Goal: Transaction & Acquisition: Book appointment/travel/reservation

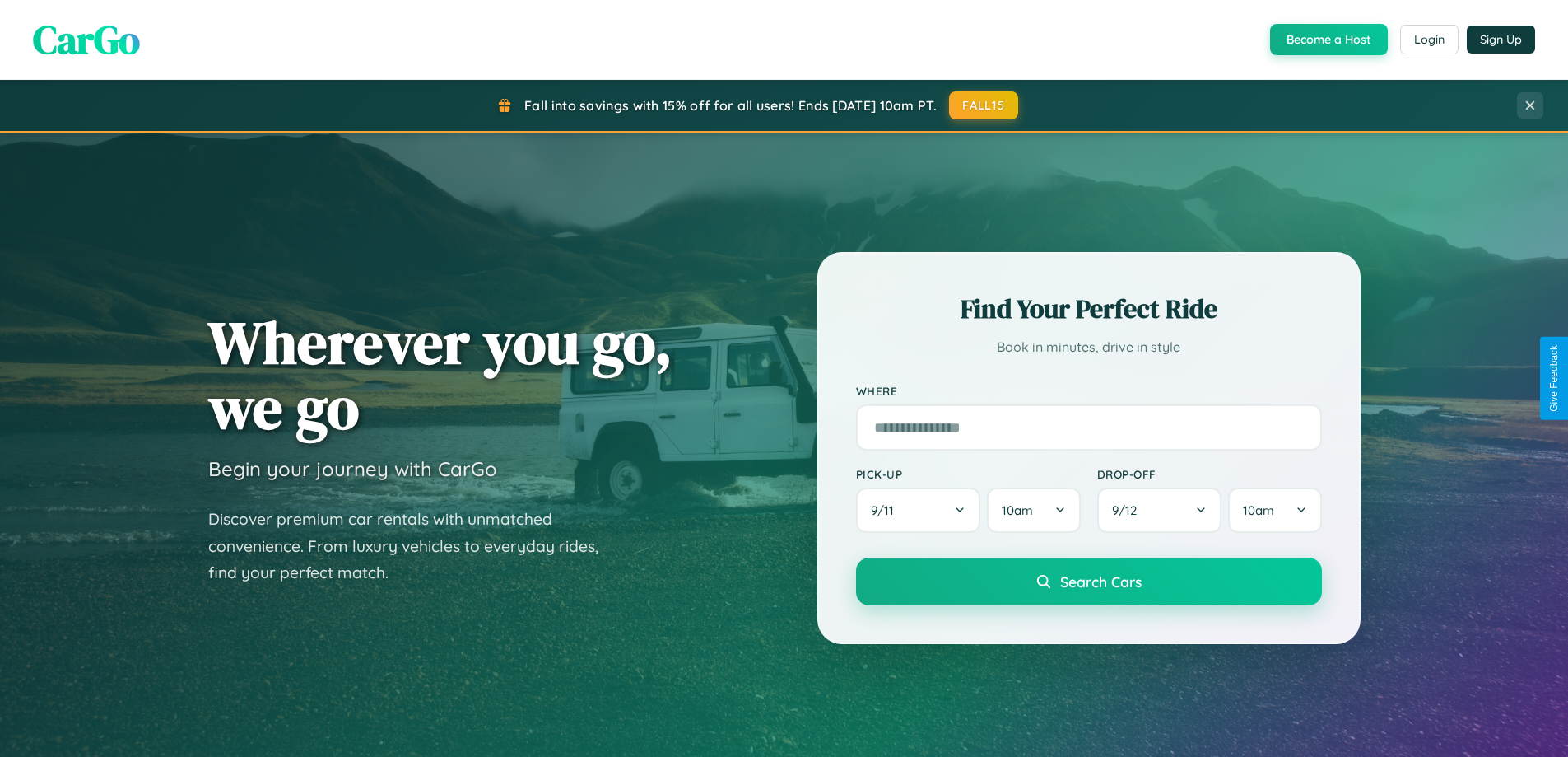
scroll to position [1133, 0]
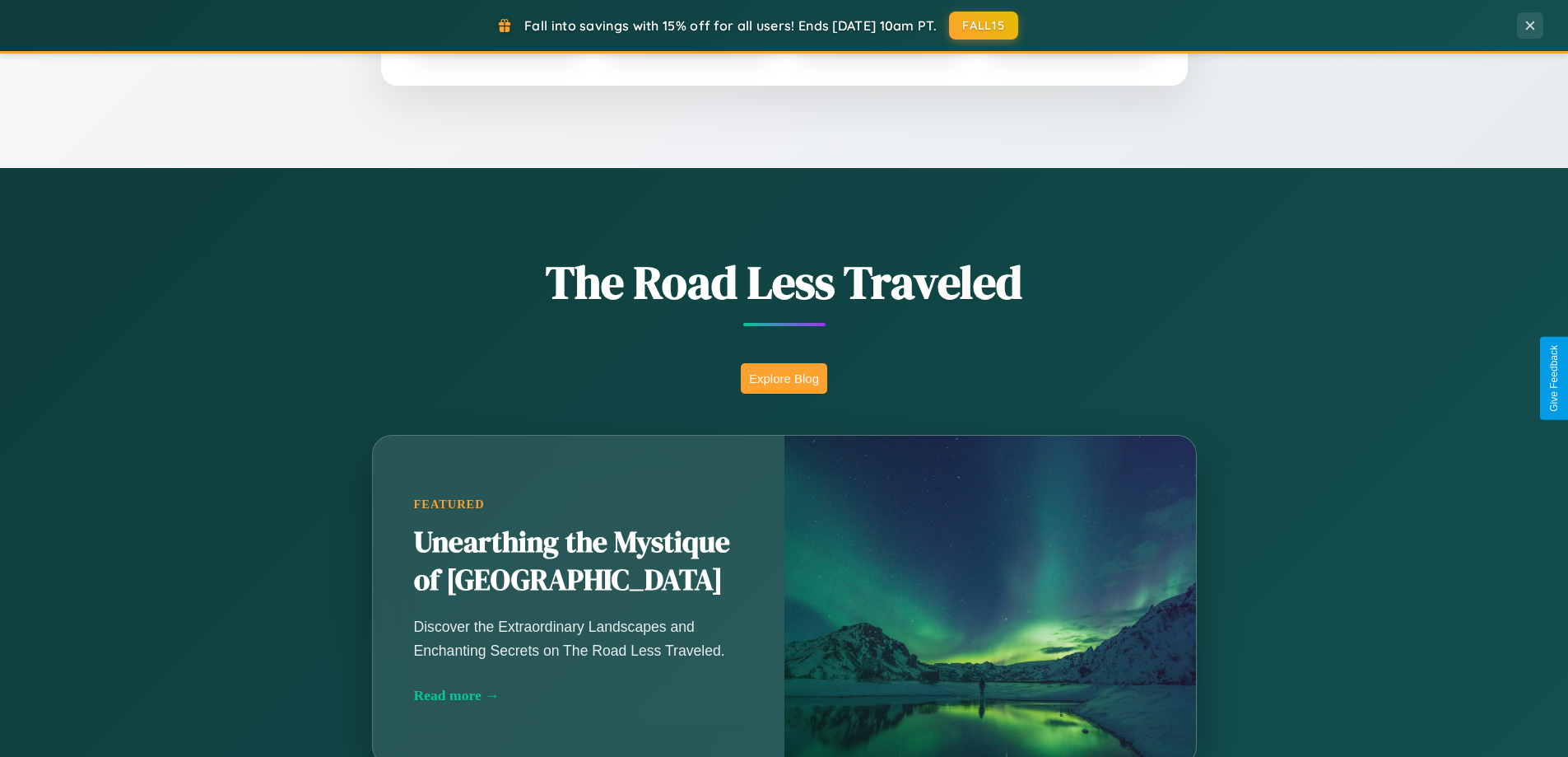
click at [783, 378] on button "Explore Blog" at bounding box center [784, 378] width 86 height 31
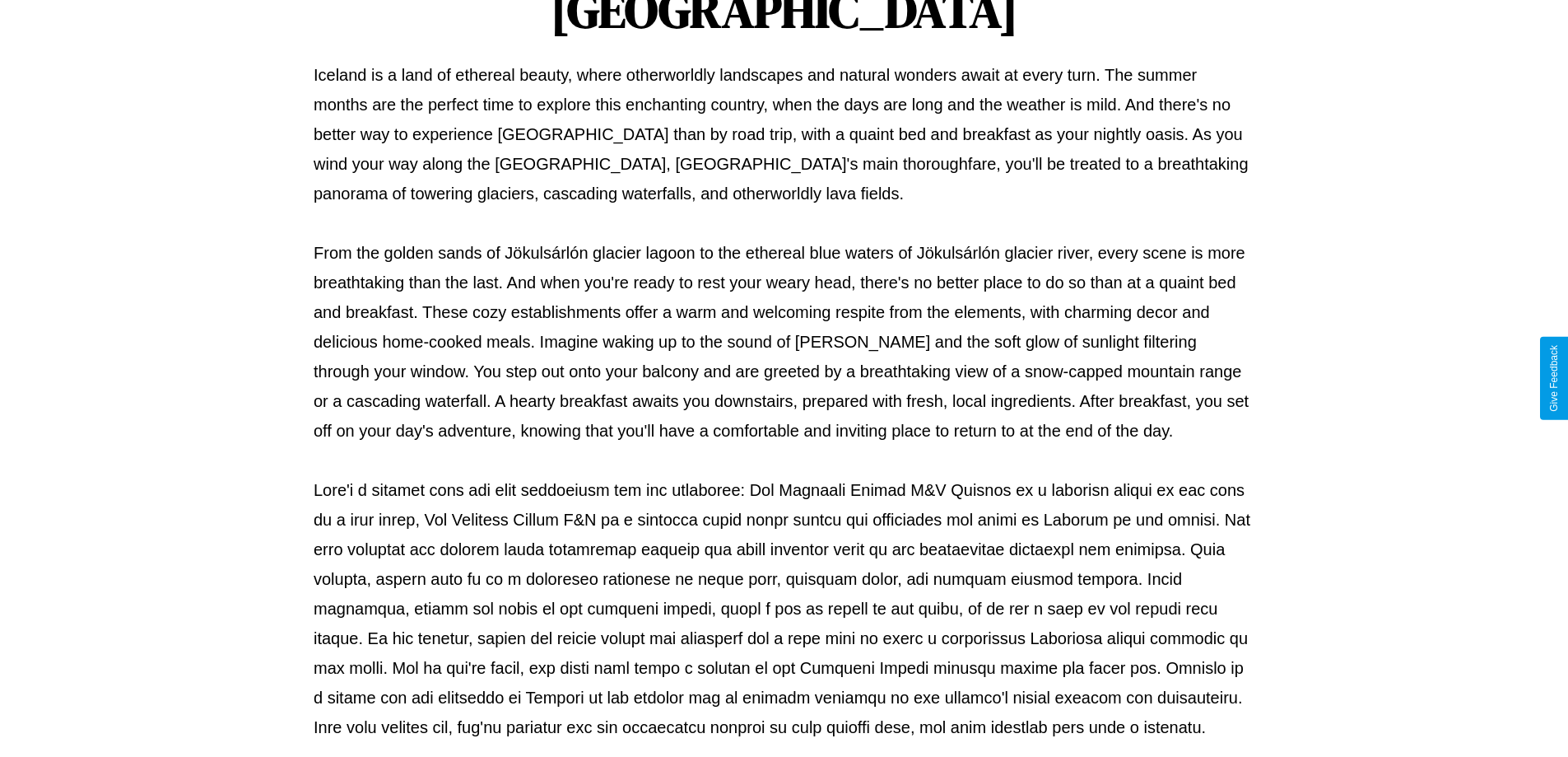
scroll to position [532, 0]
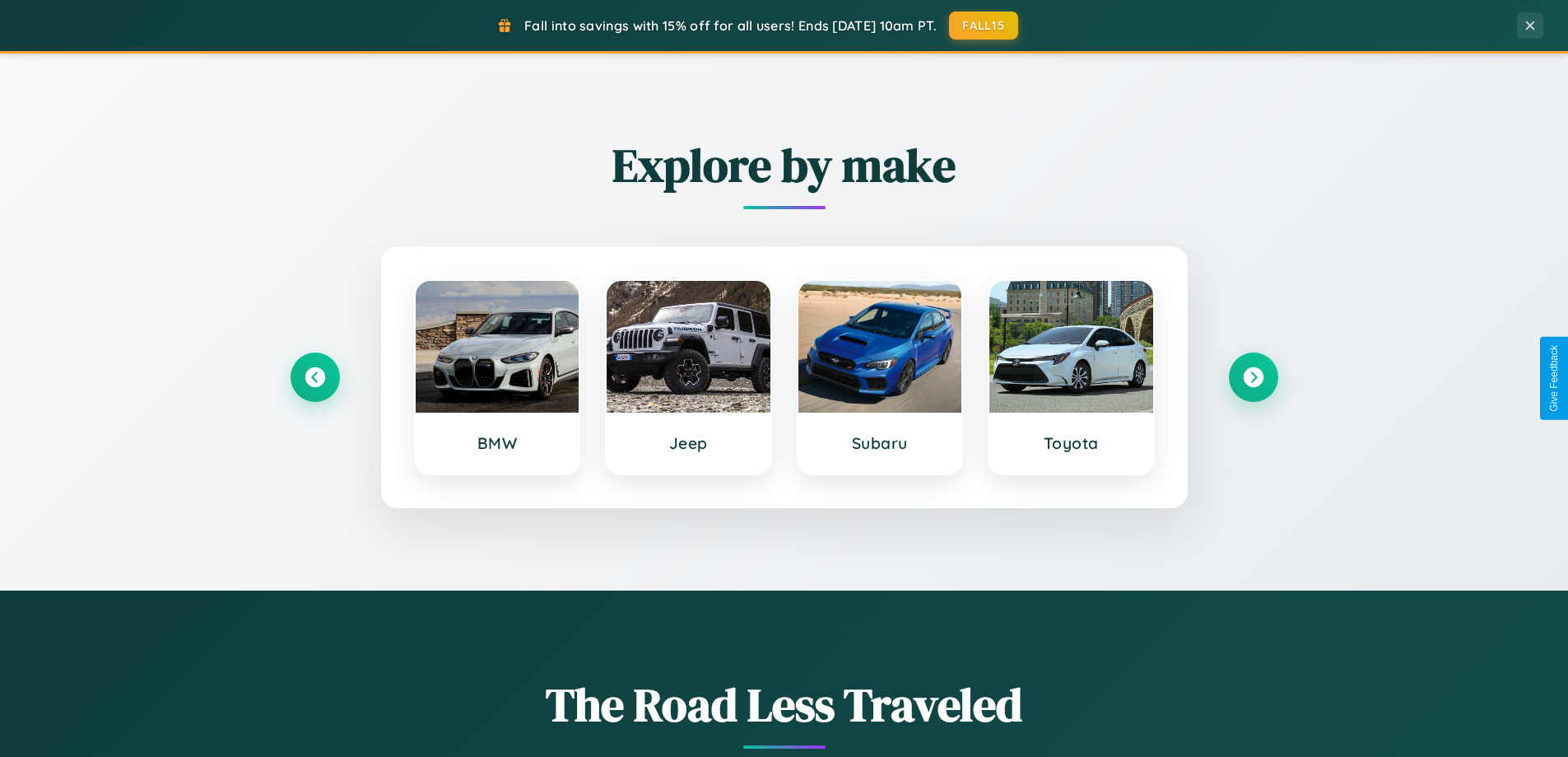
scroll to position [710, 0]
click at [314, 378] on icon at bounding box center [314, 378] width 22 height 22
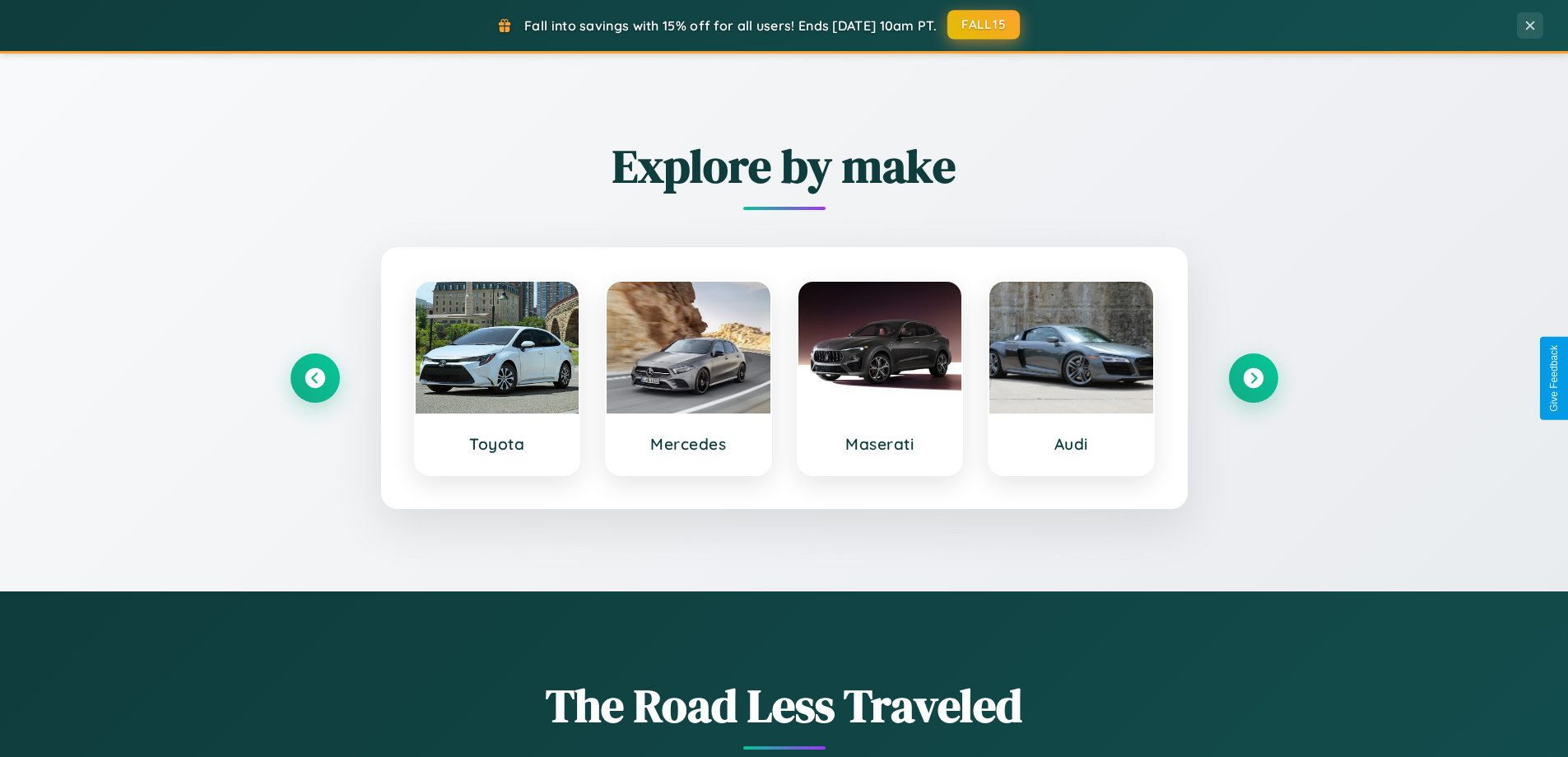
click at [985, 25] on button "FALL15" at bounding box center [983, 25] width 72 height 30
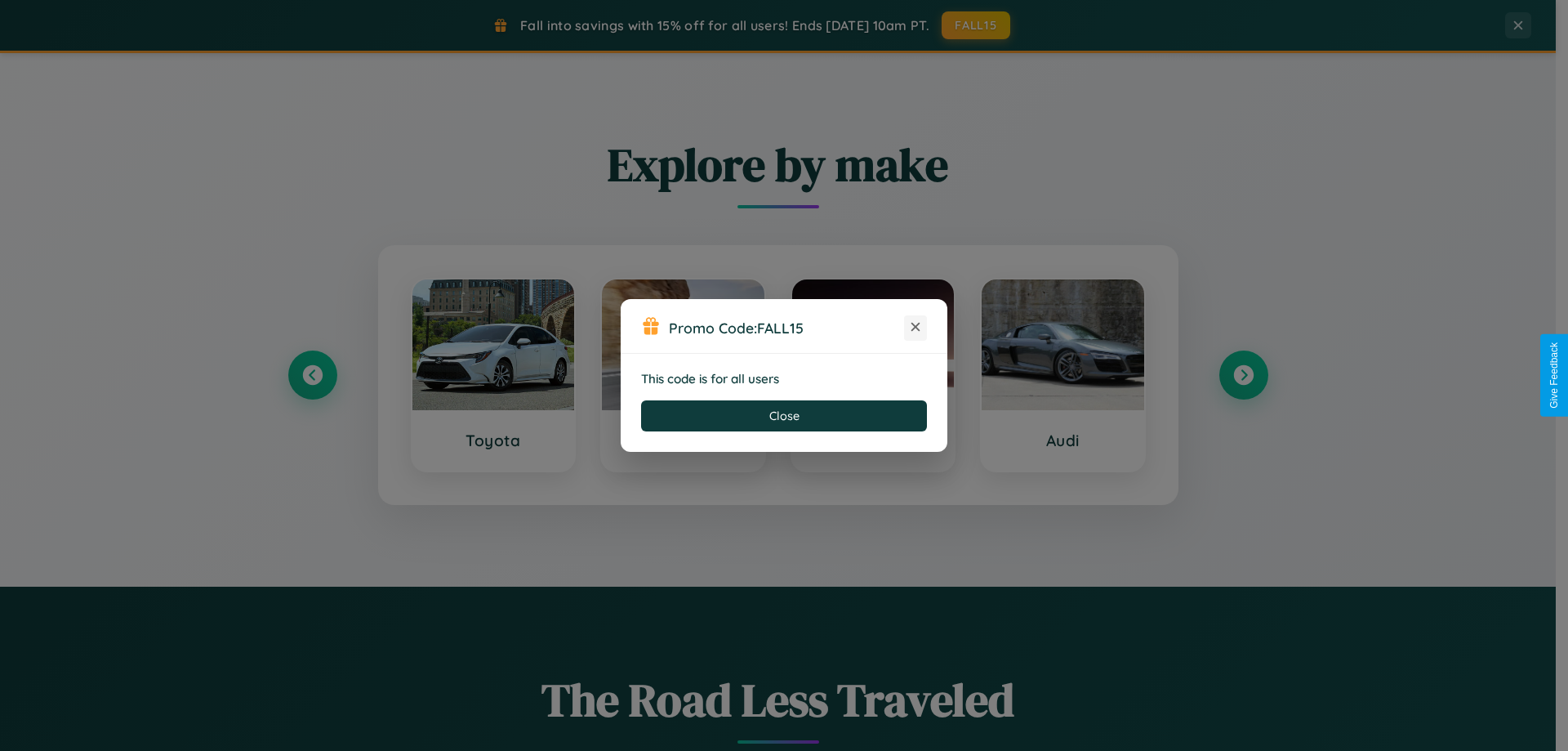
click at [916, 327] on icon at bounding box center [916, 327] width 16 height 16
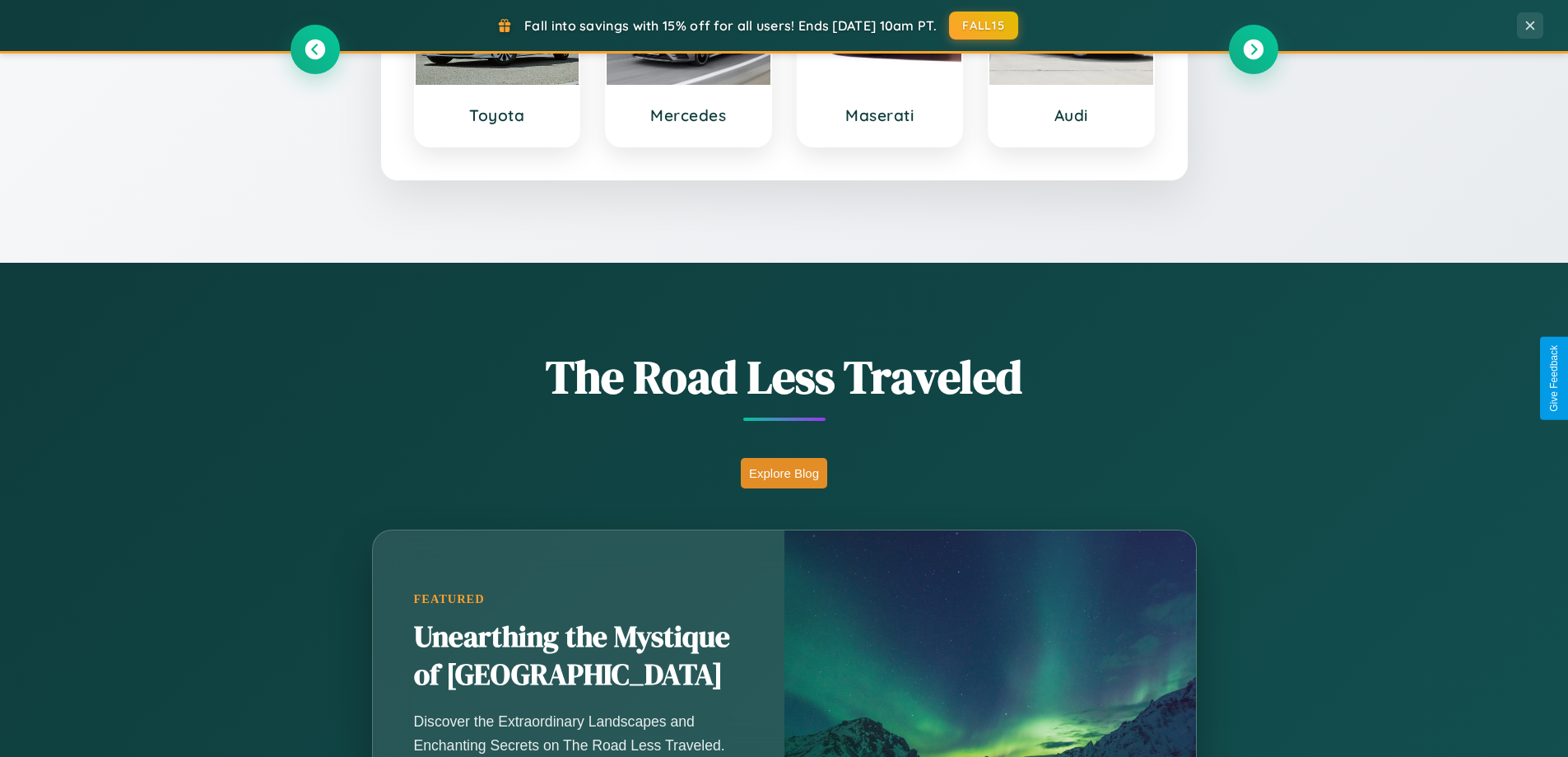
scroll to position [2645, 0]
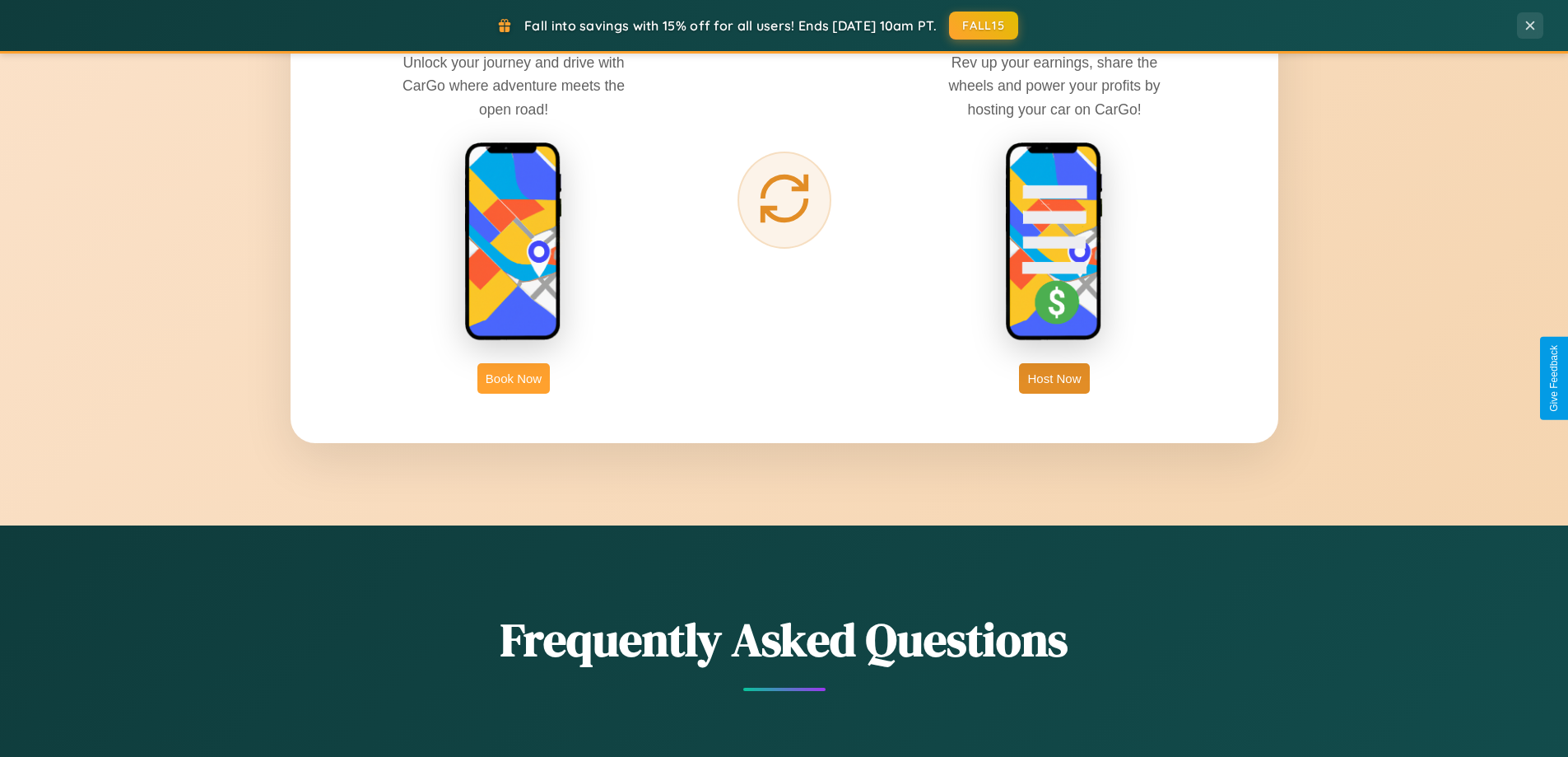
click at [514, 378] on button "Book Now" at bounding box center [513, 378] width 72 height 31
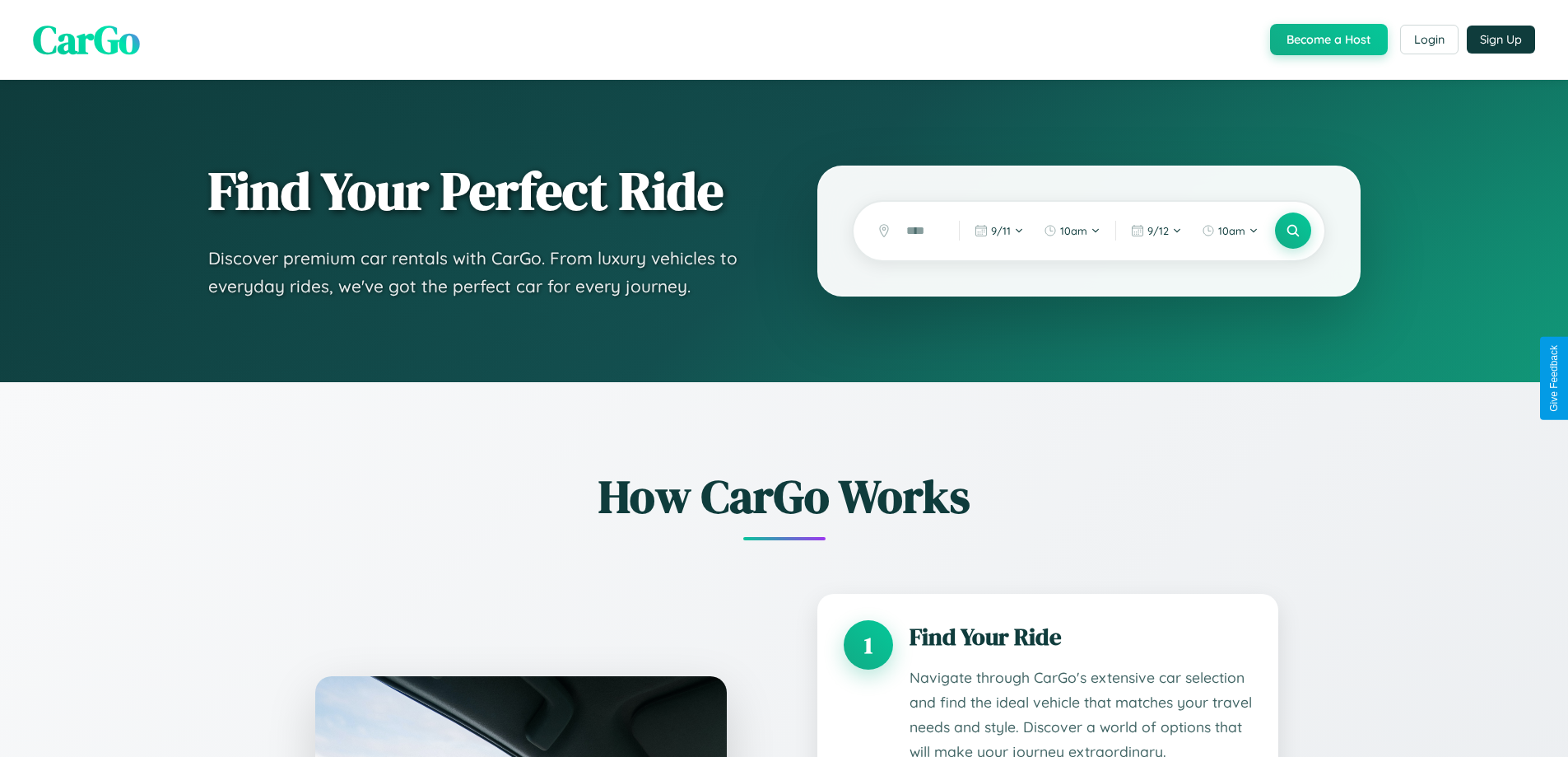
scroll to position [2501, 0]
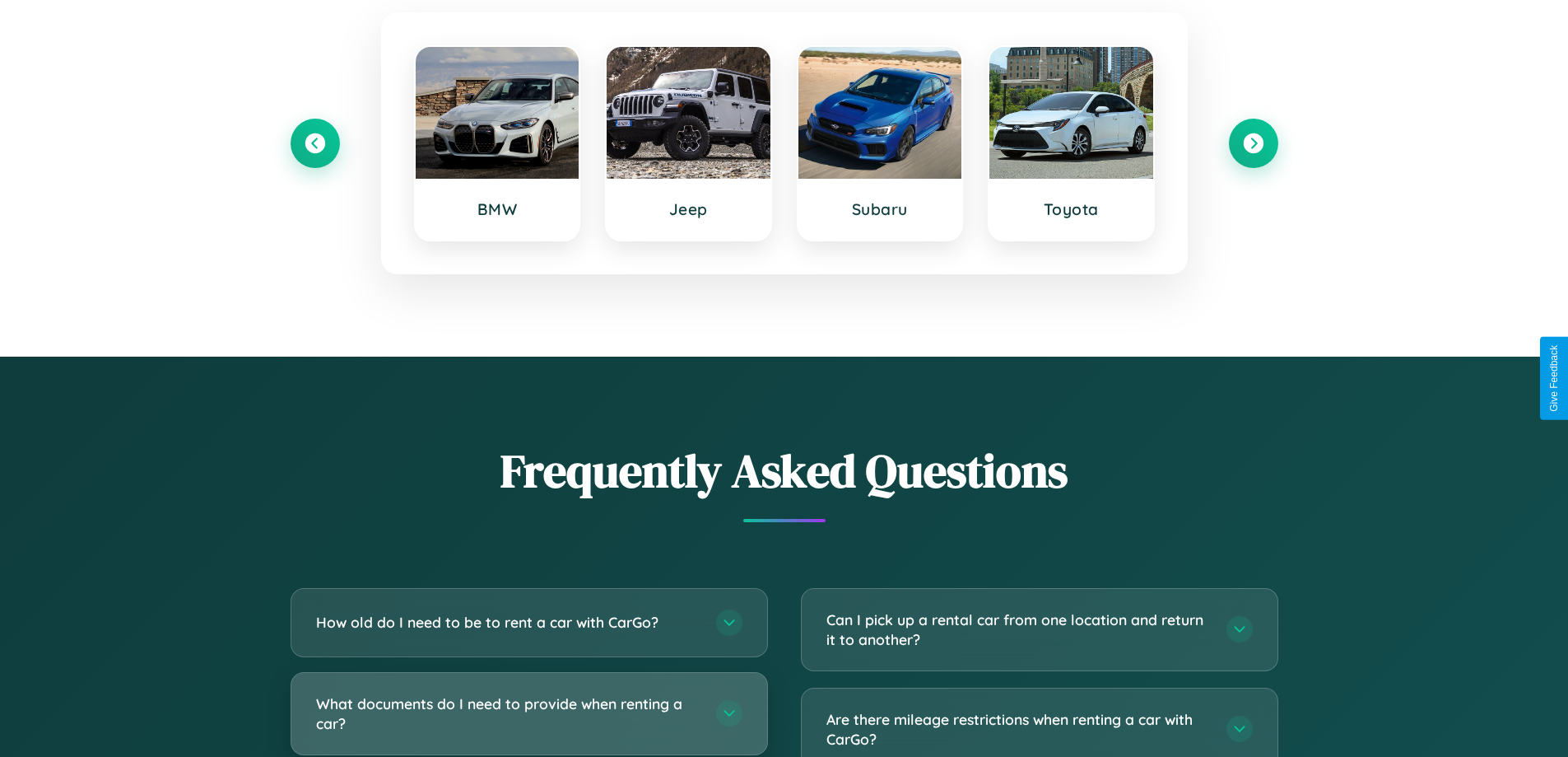
click at [528, 713] on h3 "What documents do I need to provide when renting a car?" at bounding box center [507, 713] width 384 height 41
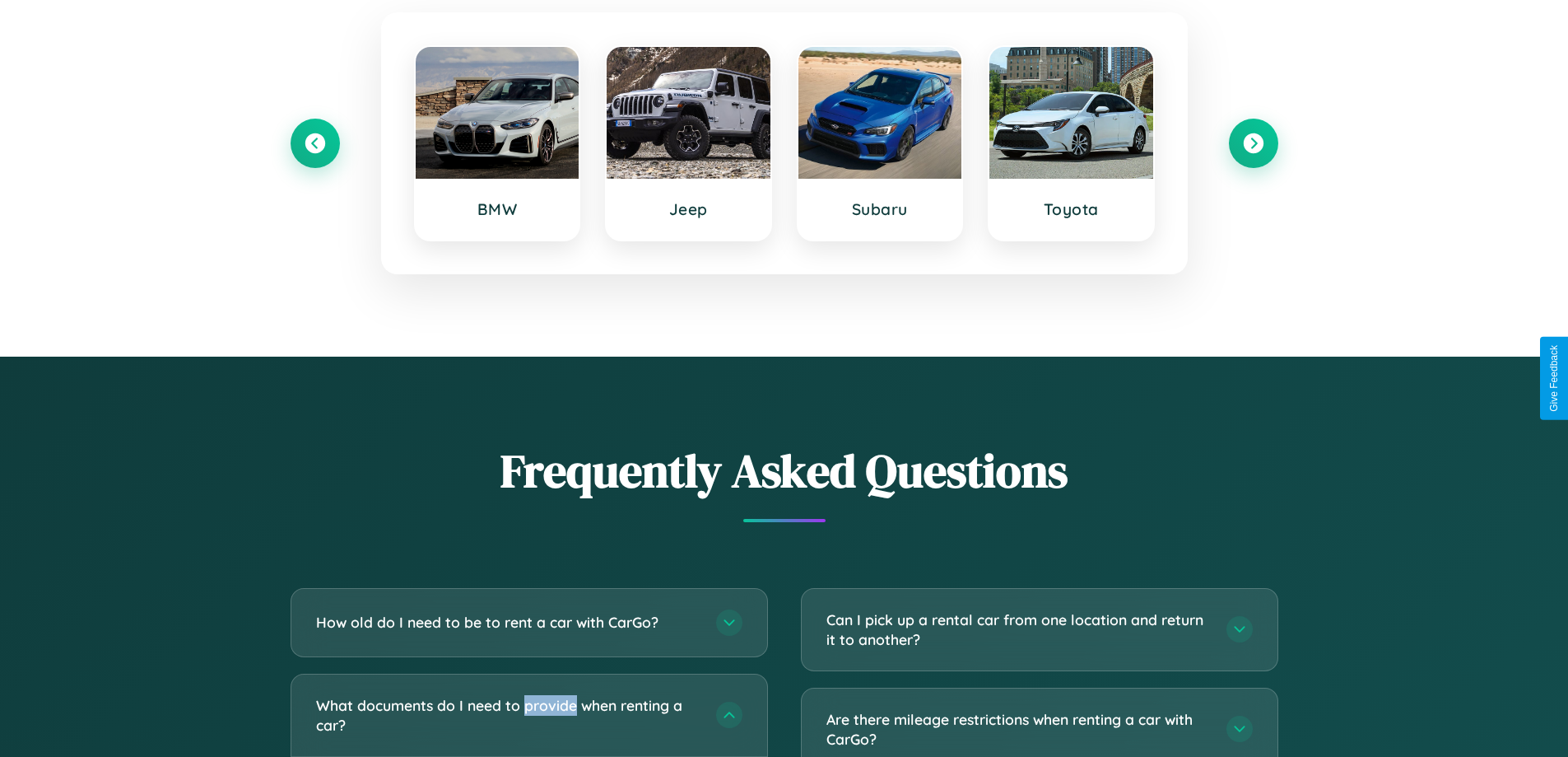
scroll to position [0, 0]
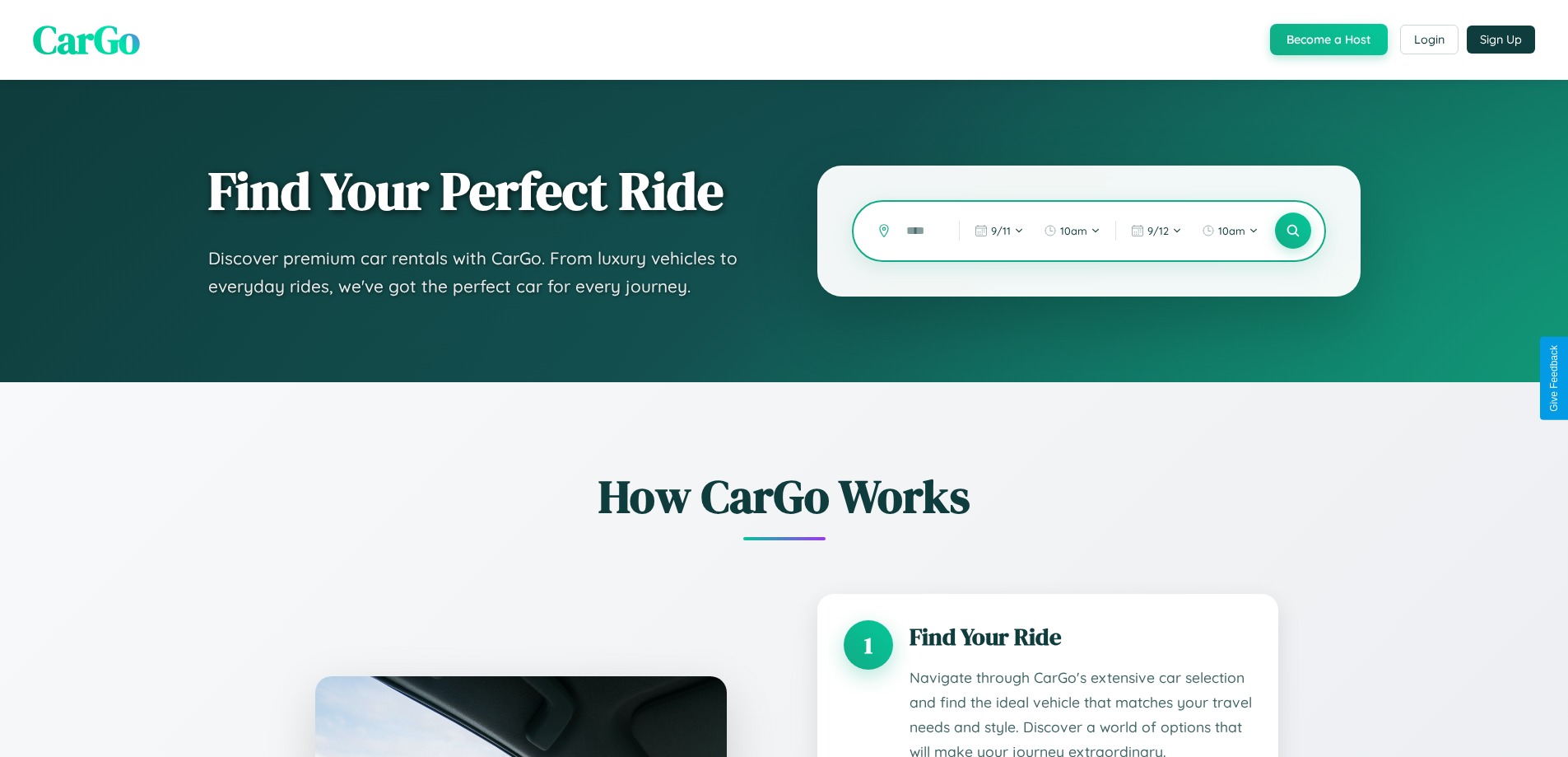
click at [920, 230] on input "text" at bounding box center [920, 230] width 45 height 29
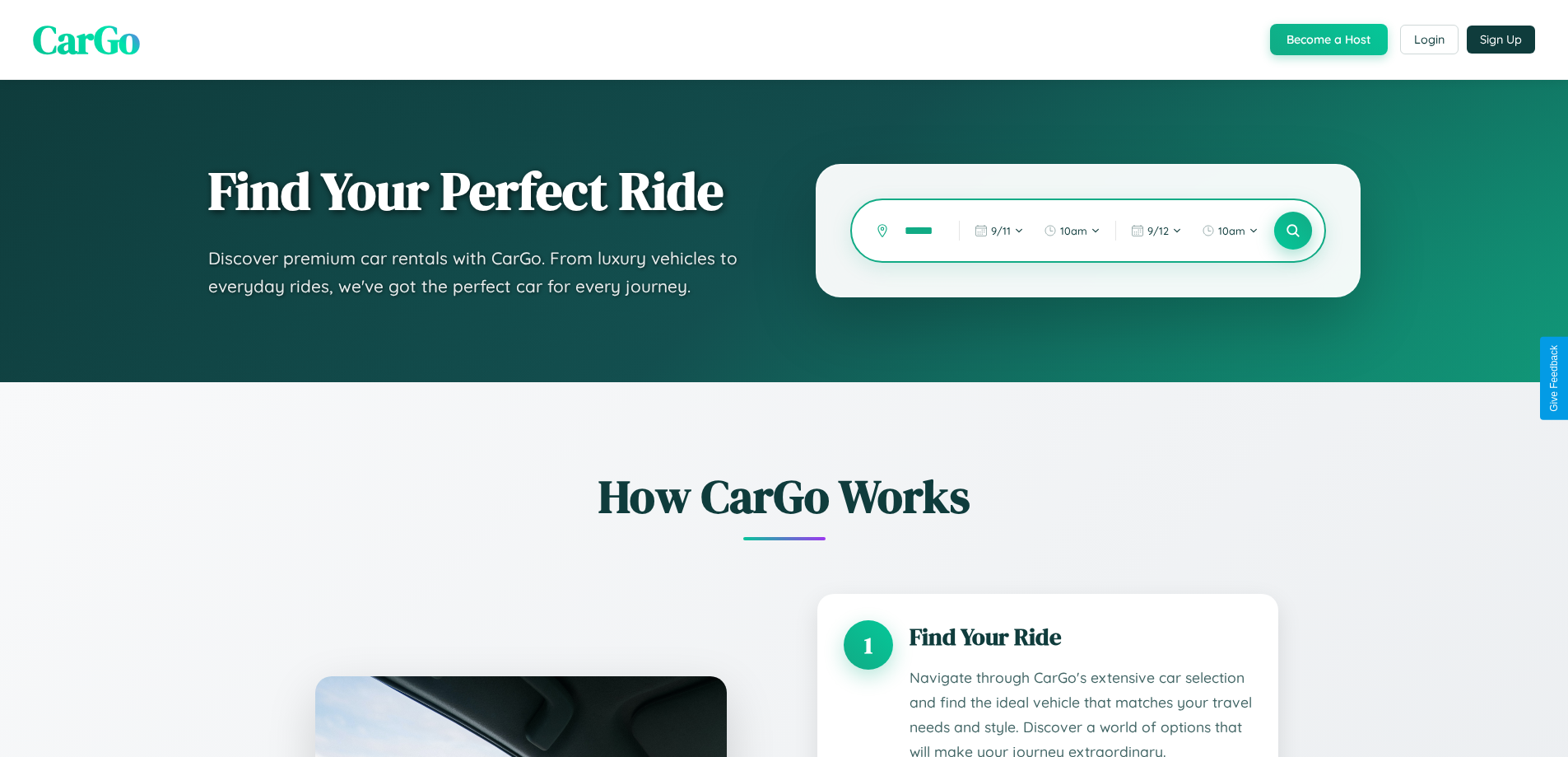
type input "******"
click at [1292, 230] on icon at bounding box center [1292, 230] width 16 height 16
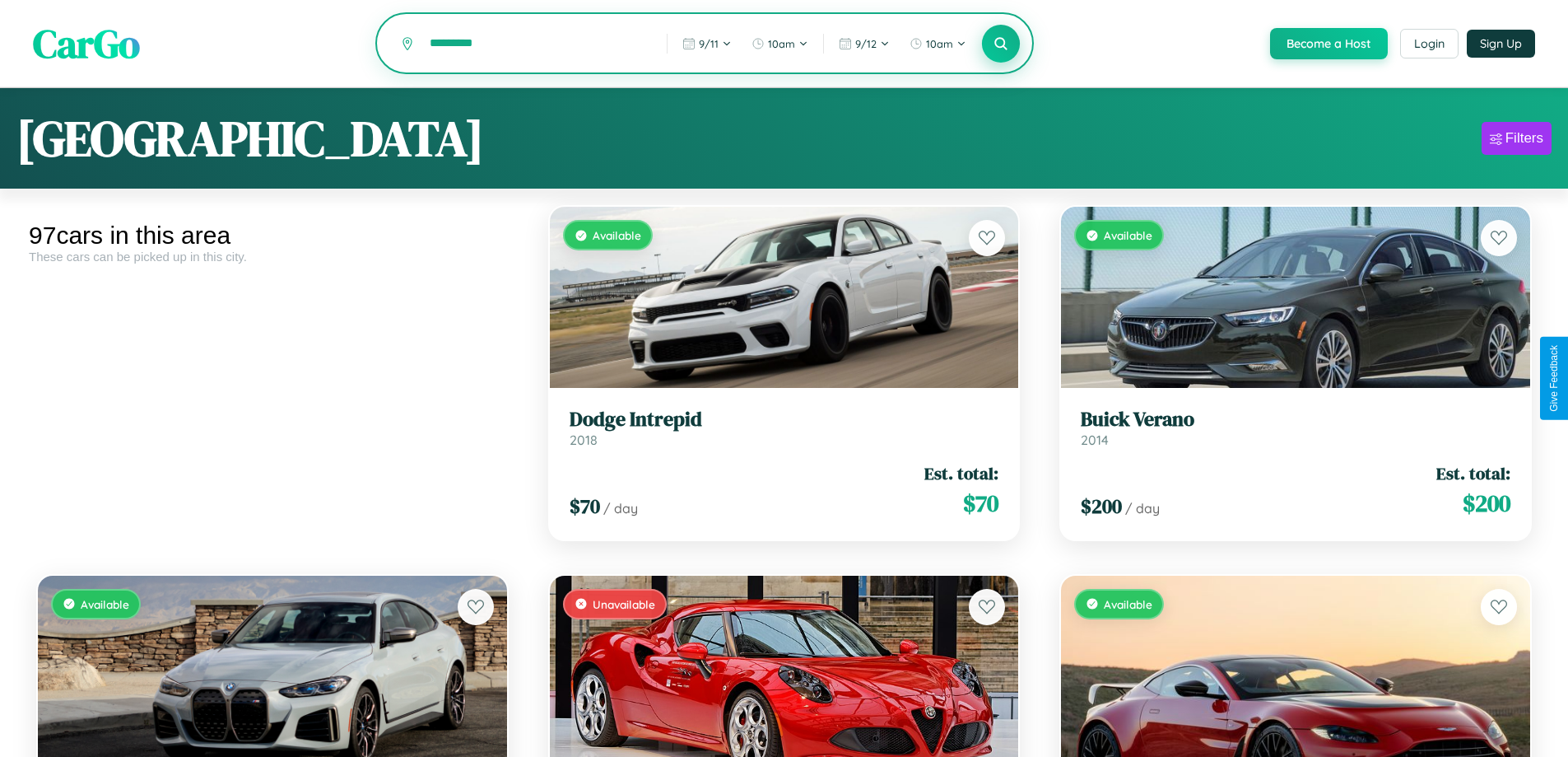
type input "*********"
click at [999, 45] on icon at bounding box center [1000, 43] width 16 height 16
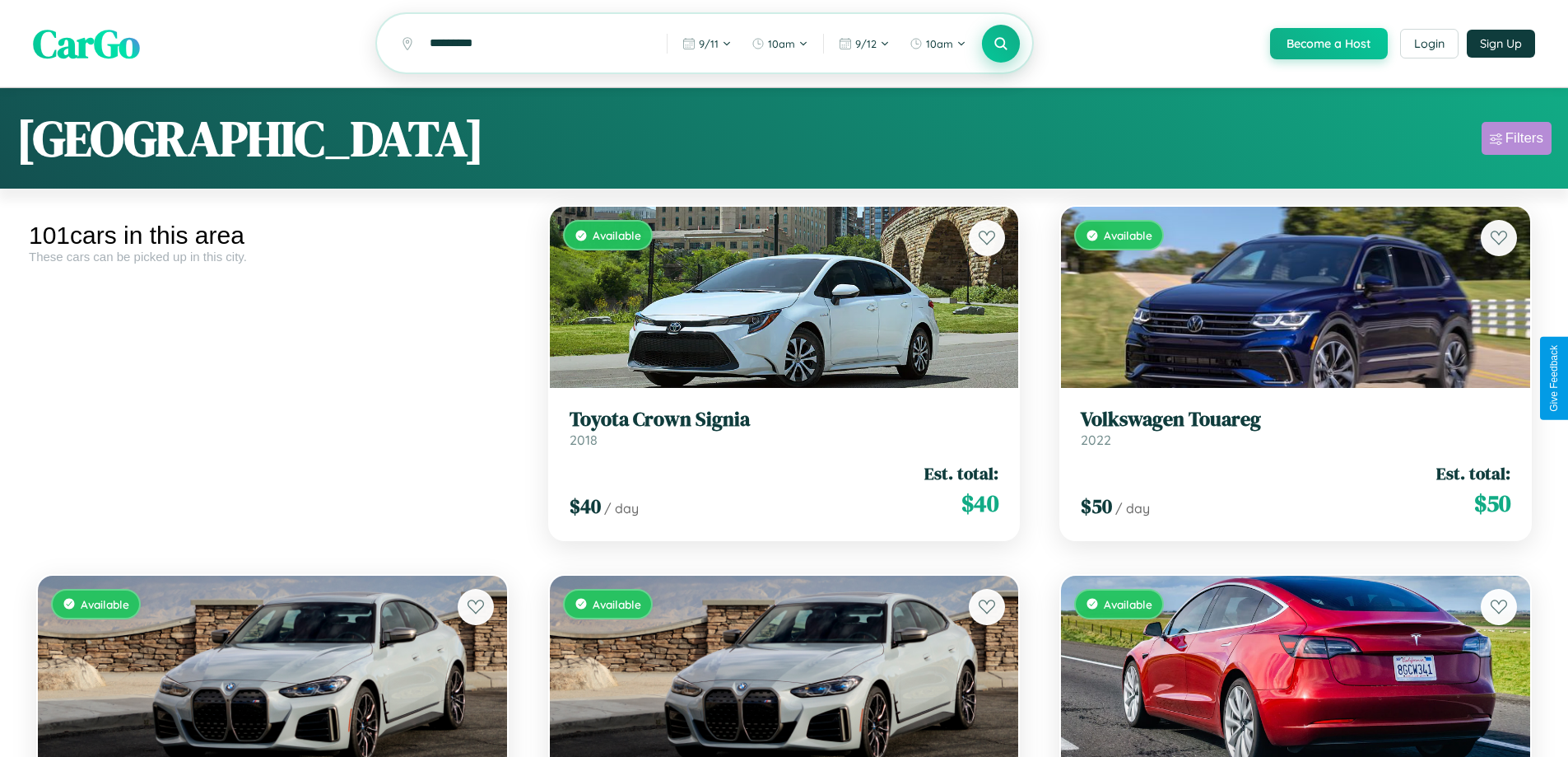
click at [1516, 141] on div "Filters" at bounding box center [1524, 138] width 38 height 17
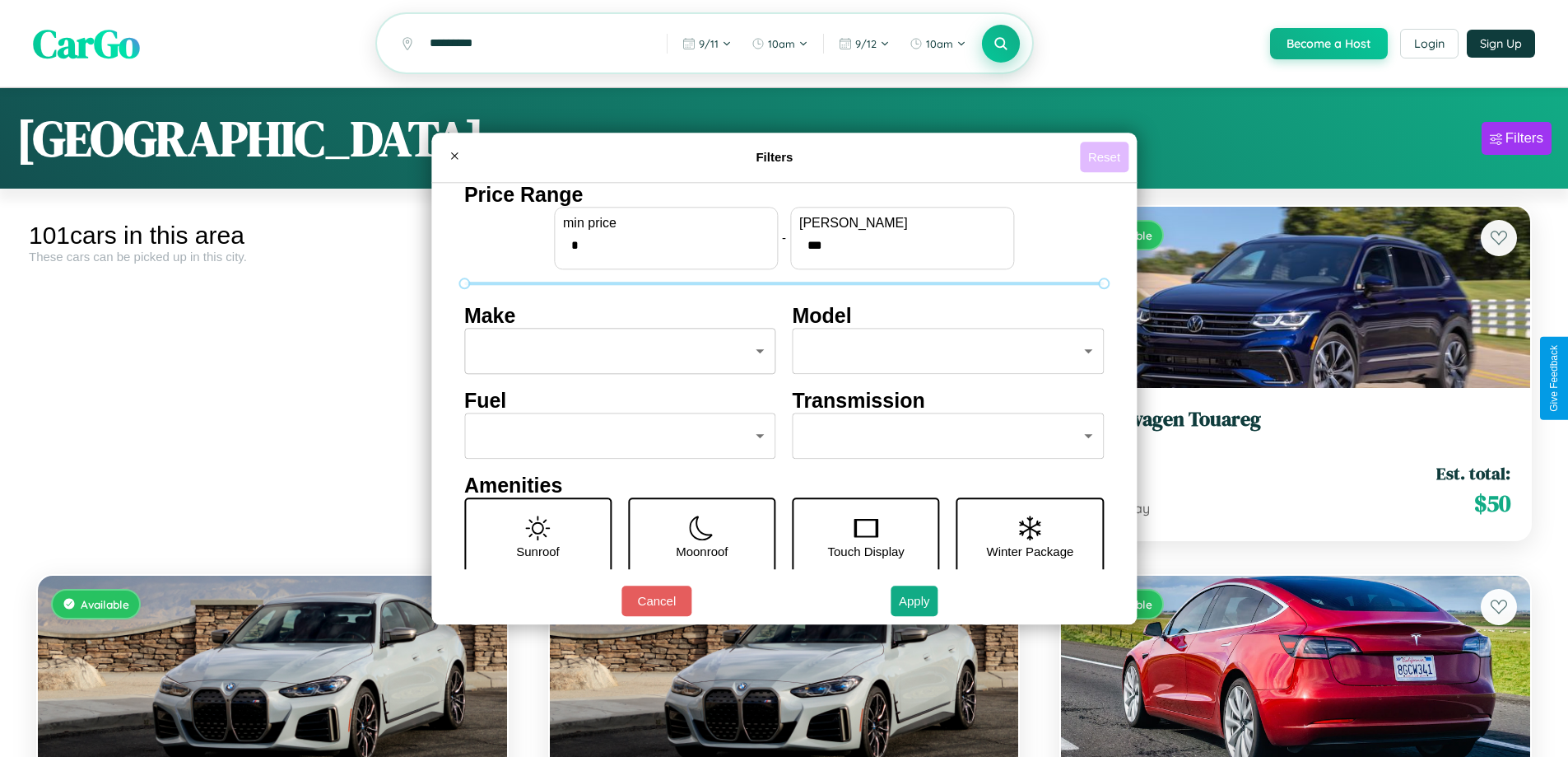
click at [1106, 157] on button "Reset" at bounding box center [1104, 157] width 49 height 31
